Goal: Task Accomplishment & Management: Manage account settings

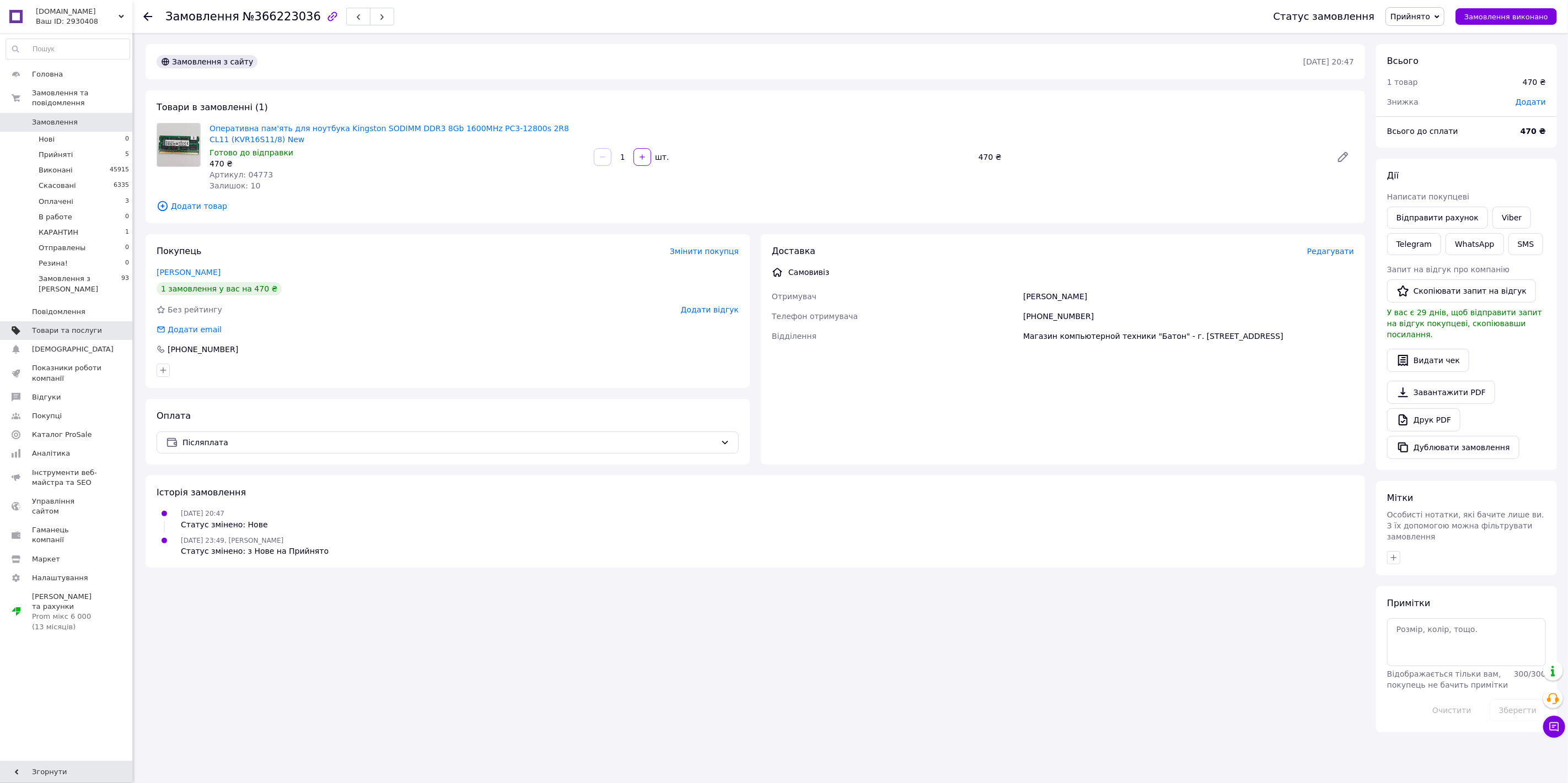
click at [47, 326] on span "Товари та послуги" at bounding box center [67, 330] width 70 height 10
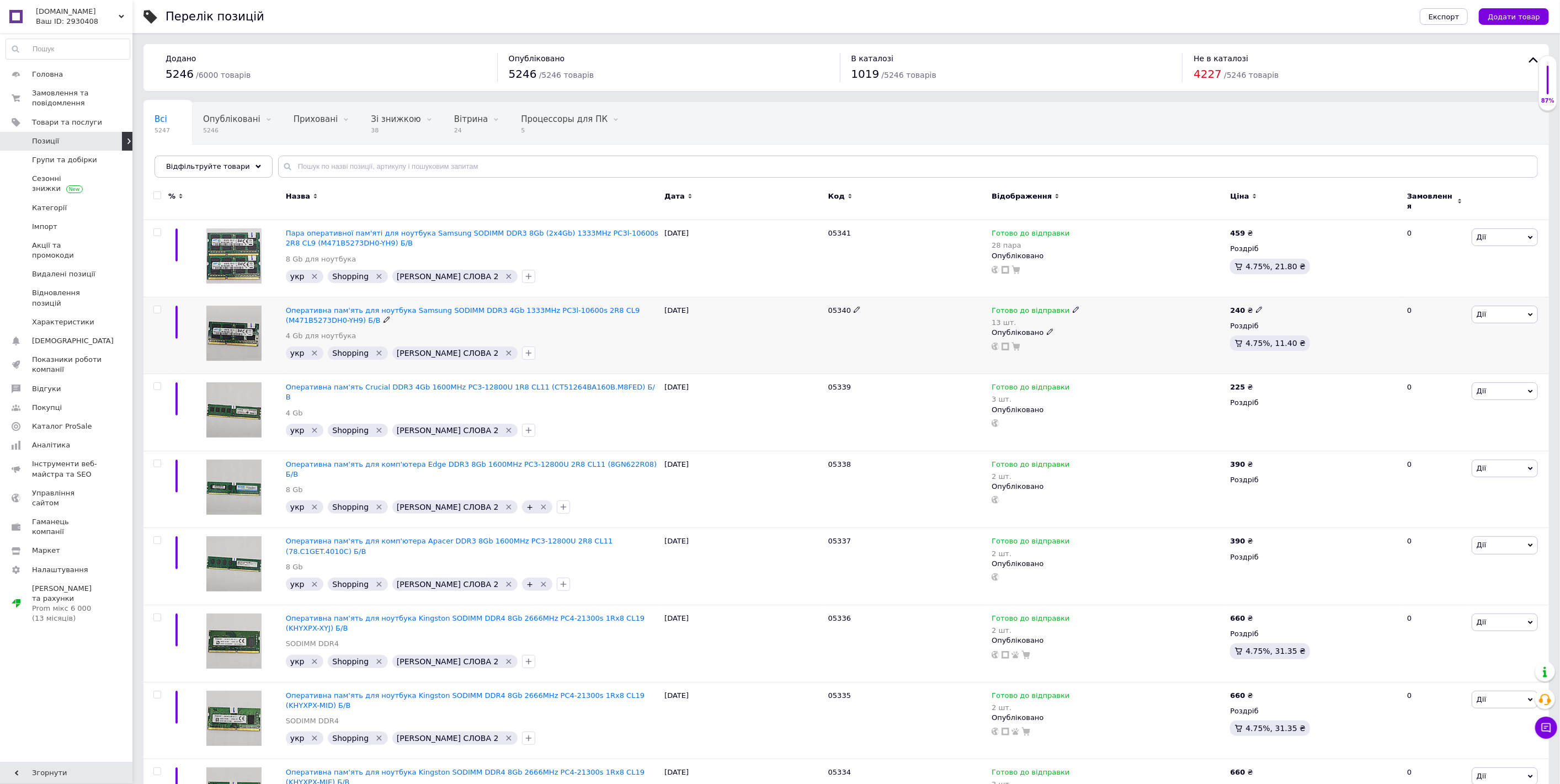
click at [1073, 307] on use at bounding box center [1076, 310] width 6 height 6
click at [1203, 297] on div "Наявність [PERSON_NAME] до відправки В наявності Немає в наявності Під замовлен…" at bounding box center [1148, 323] width 138 height 87
click at [1141, 344] on input "13" at bounding box center [1121, 355] width 84 height 22
type input "21"
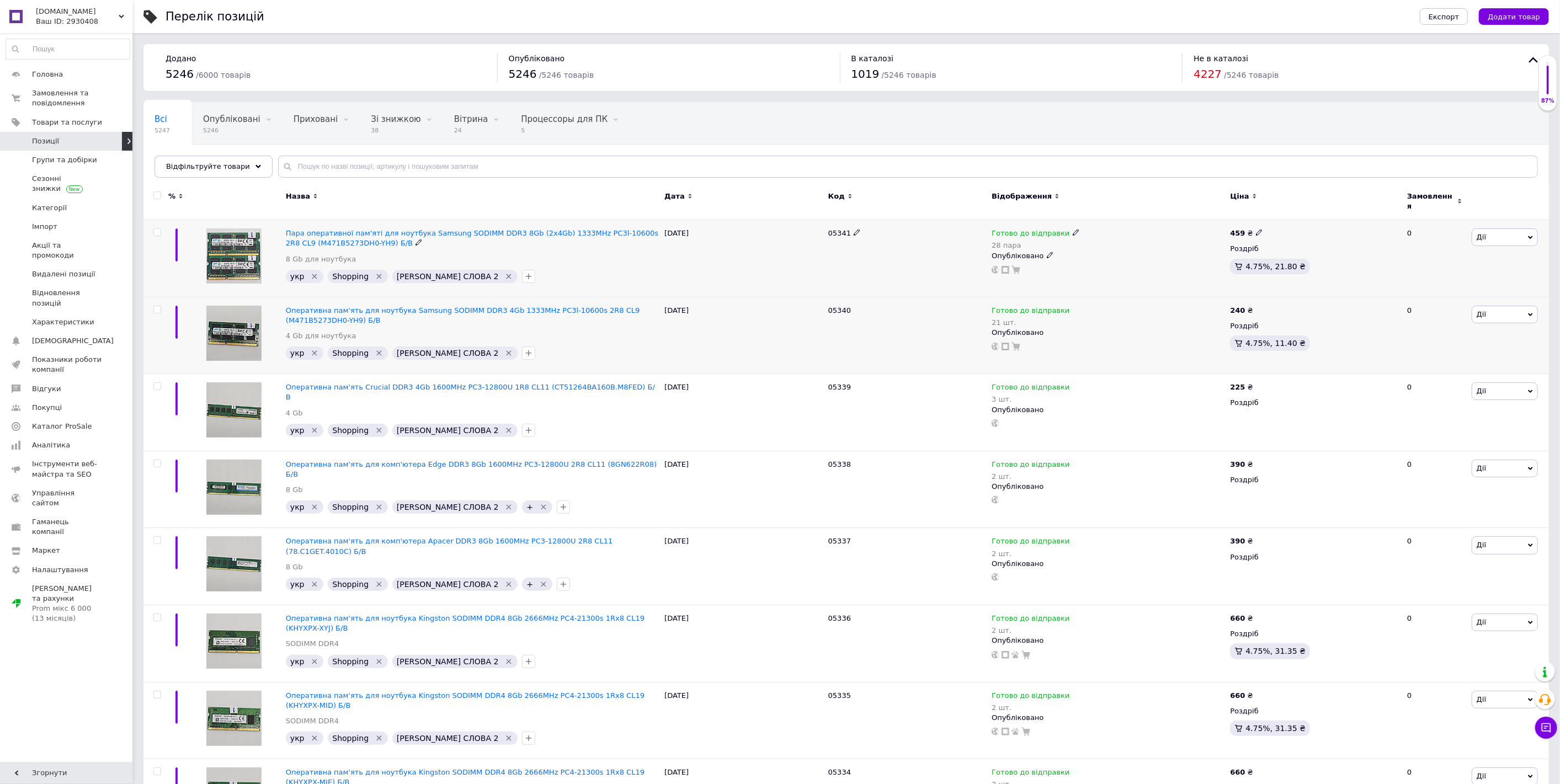
click at [1073, 229] on icon at bounding box center [1076, 232] width 6 height 6
click at [1204, 254] on div "Залишки" at bounding box center [1148, 259] width 138 height 10
click at [1130, 267] on input "28" at bounding box center [1121, 278] width 84 height 22
type input "38"
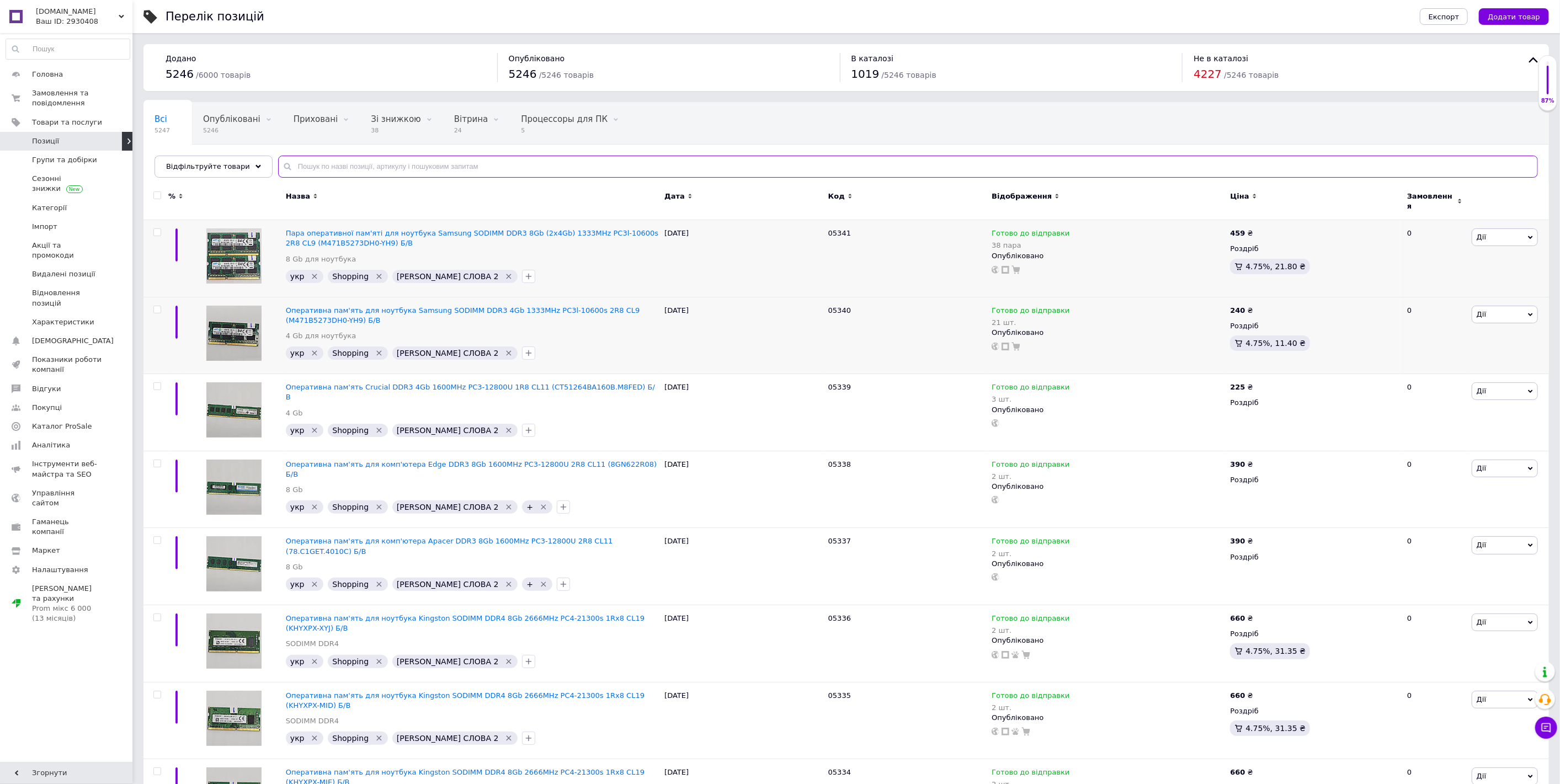
click at [302, 159] on input "text" at bounding box center [907, 166] width 1260 height 22
paste input "04467"
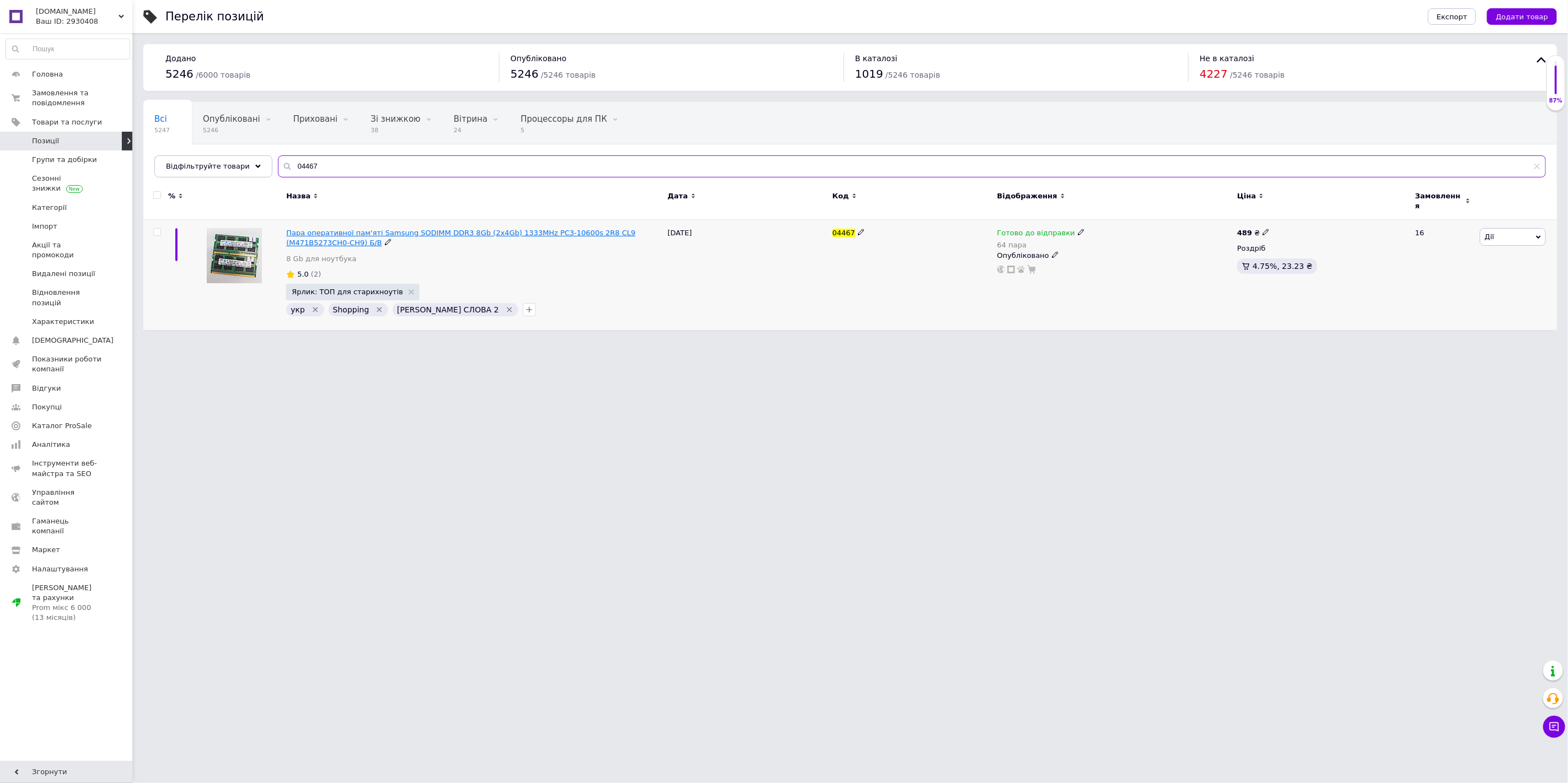
type input "04467"
click at [406, 229] on span "Пара оперативної пам'яті Samsung SODIMM DDR3 8Gb (2x4Gb) 1333MHz PC3-10600s 2R8…" at bounding box center [460, 238] width 350 height 18
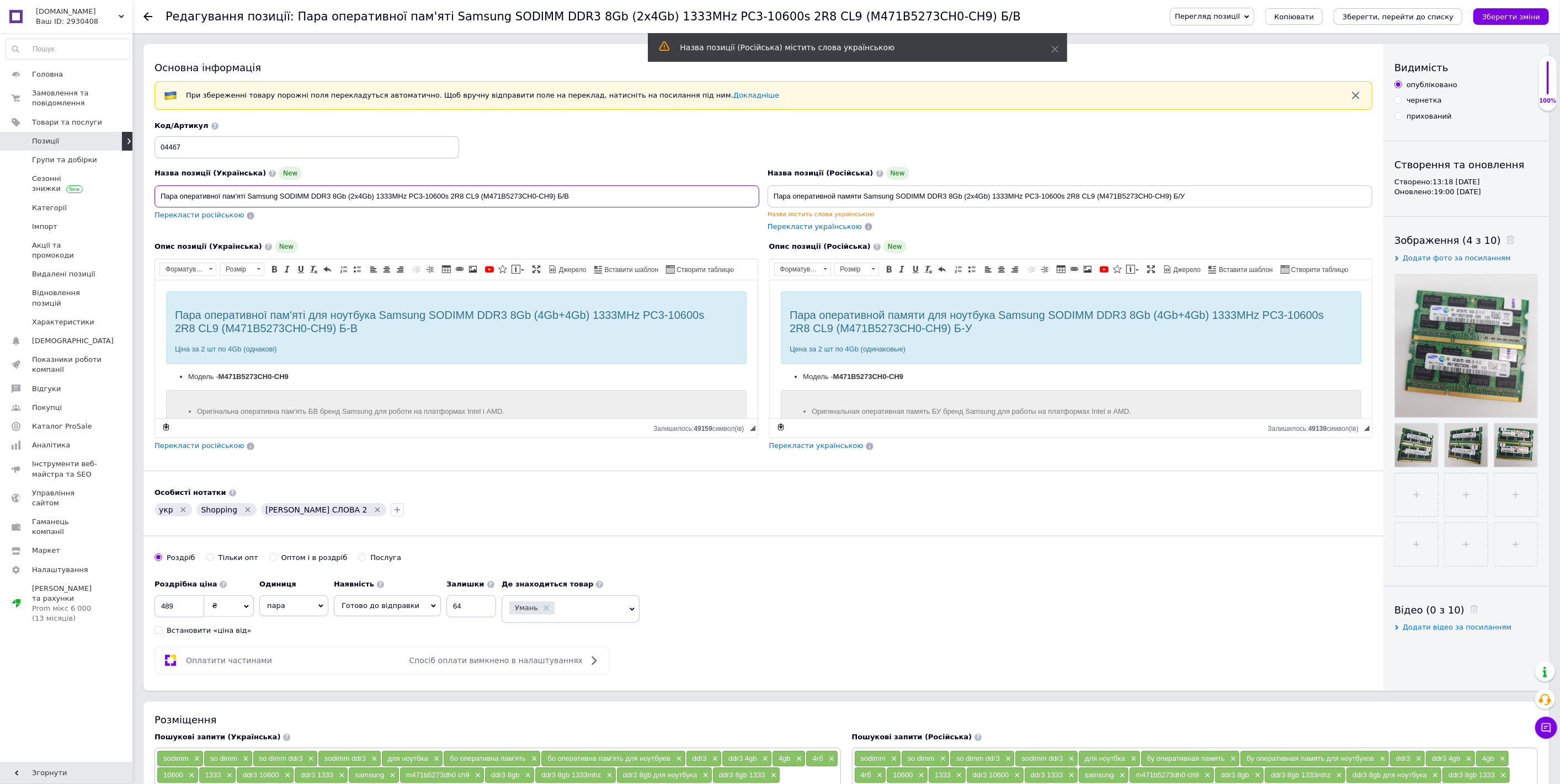
drag, startPoint x: 483, startPoint y: 193, endPoint x: 552, endPoint y: 193, distance: 69.0
click at [552, 193] on input "Пара оперативної пам'яті Samsung SODIMM DDR3 8Gb (2x4Gb) 1333MHz PC3-10600s 2R8…" at bounding box center [457, 196] width 605 height 22
click at [69, 139] on span "Позиції" at bounding box center [67, 141] width 70 height 10
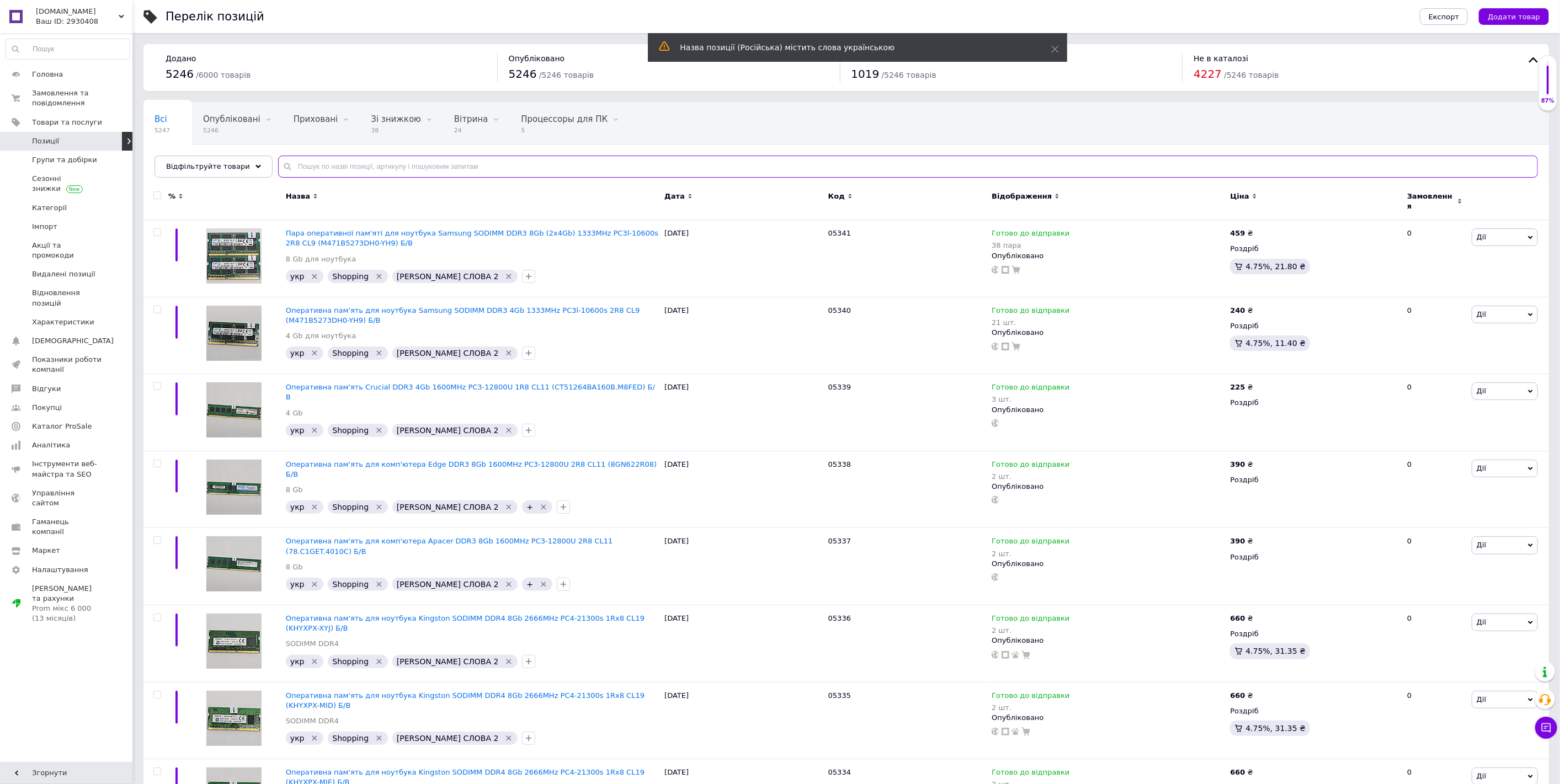
click at [317, 161] on input "text" at bounding box center [907, 166] width 1260 height 22
paste input "M471B5273CH0-CH9"
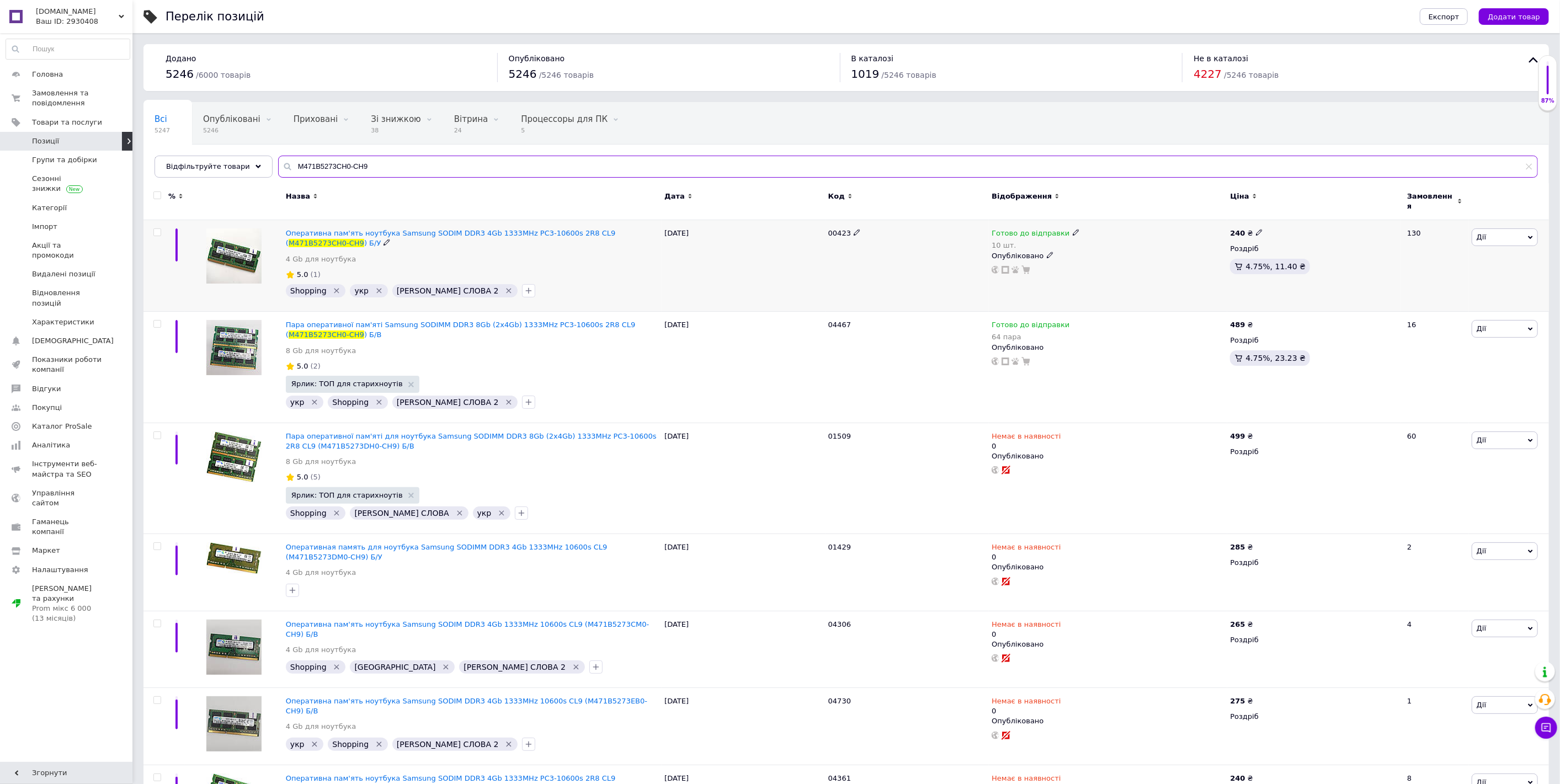
type input "M471B5273CH0-CH9"
click at [1073, 229] on use at bounding box center [1076, 232] width 6 height 6
click at [1206, 254] on div "Залишки" at bounding box center [1148, 259] width 138 height 10
click at [1143, 267] on input "10" at bounding box center [1121, 278] width 84 height 22
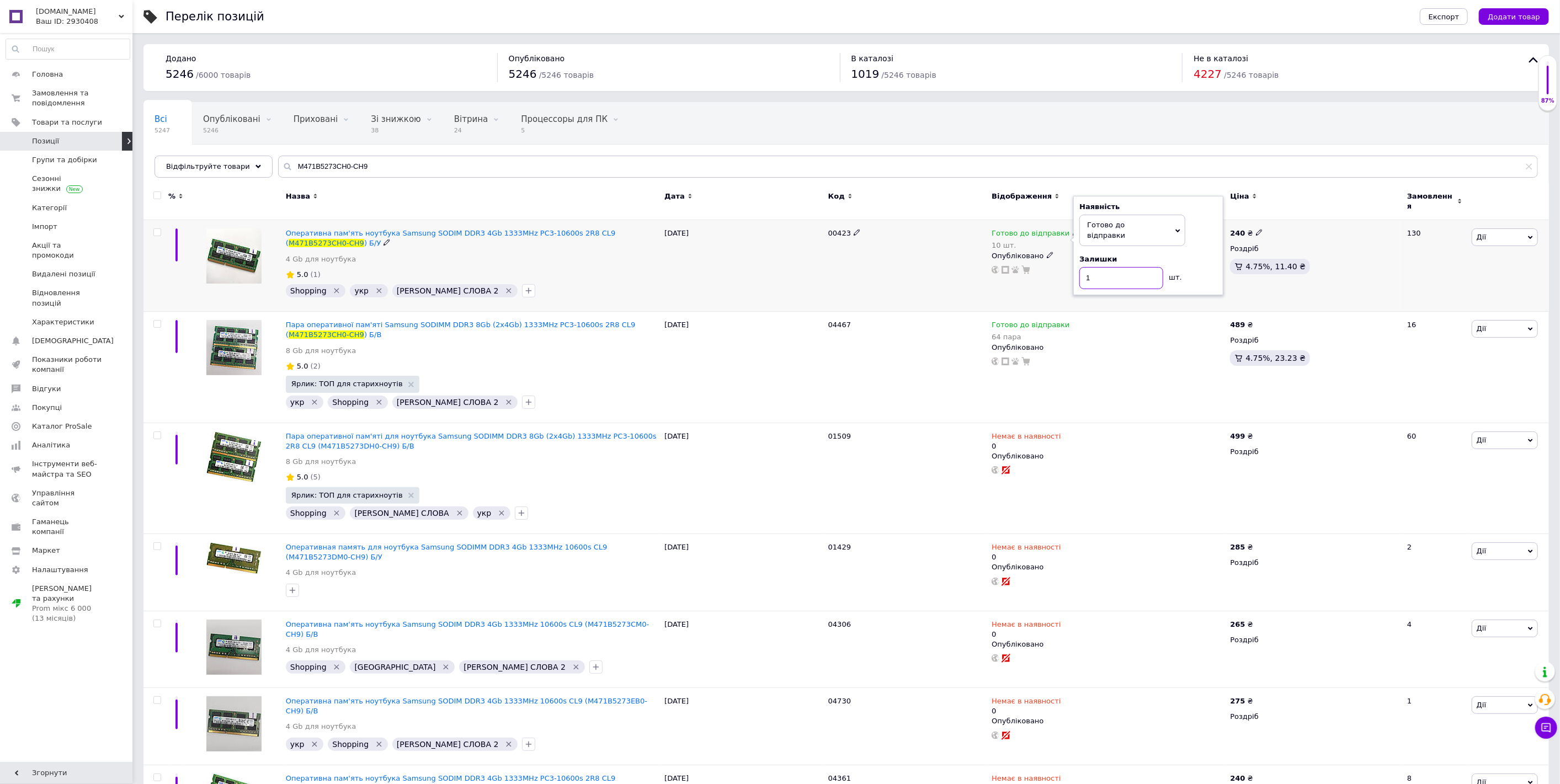
type input "19"
